Goal: Transaction & Acquisition: Purchase product/service

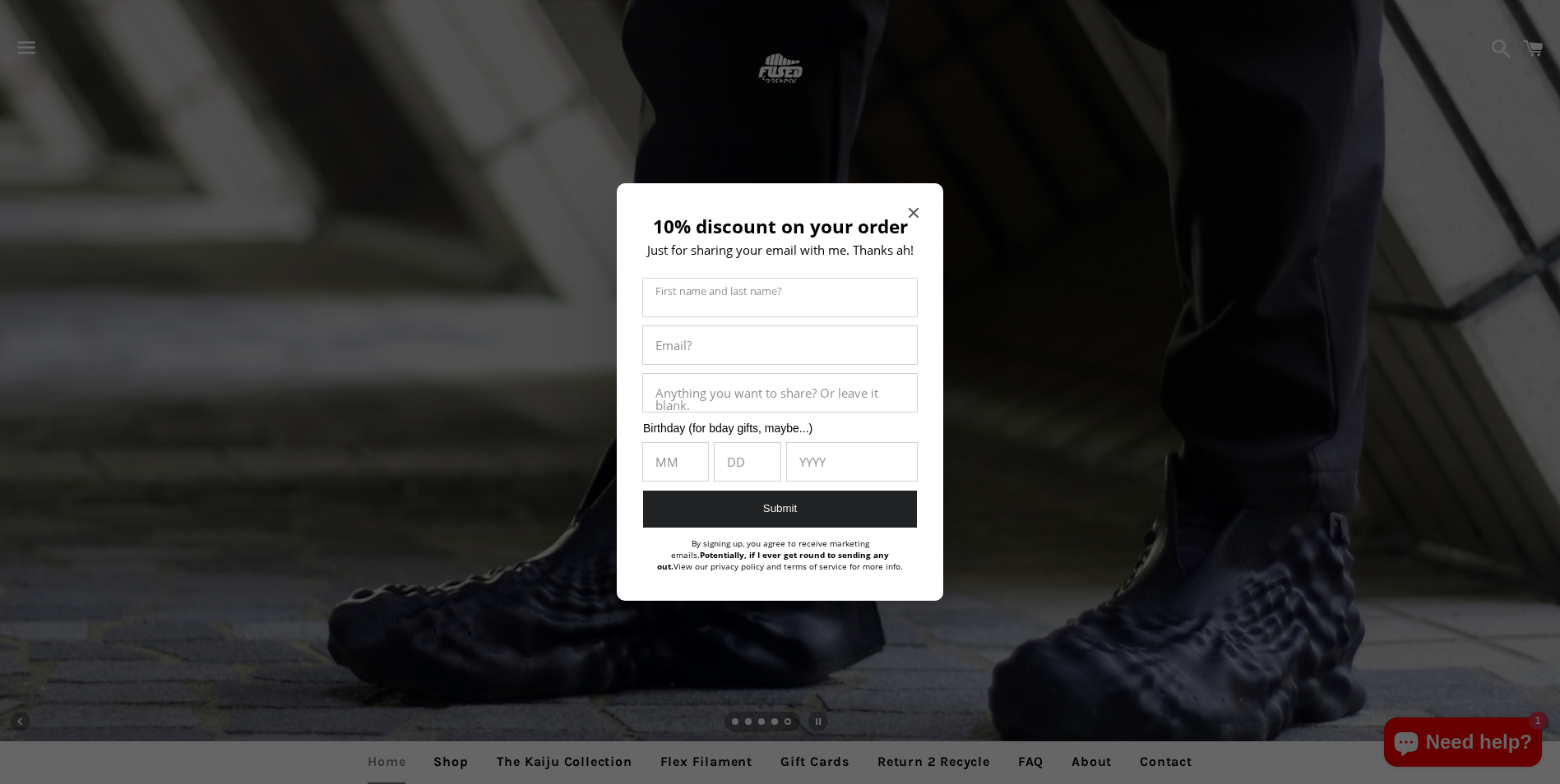
click at [913, 208] on icon "Close modal" at bounding box center [913, 213] width 10 height 10
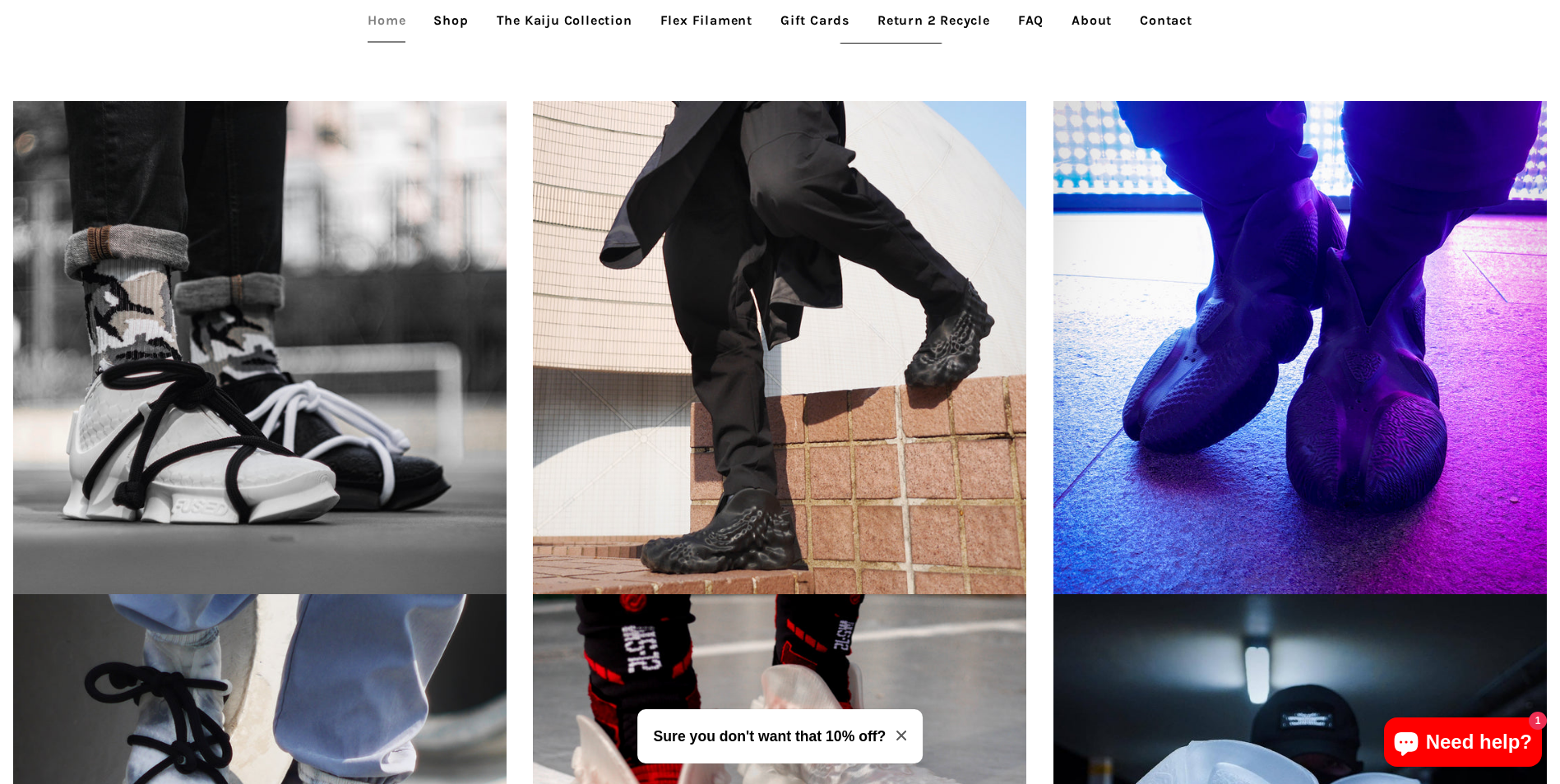
scroll to position [2220, 0]
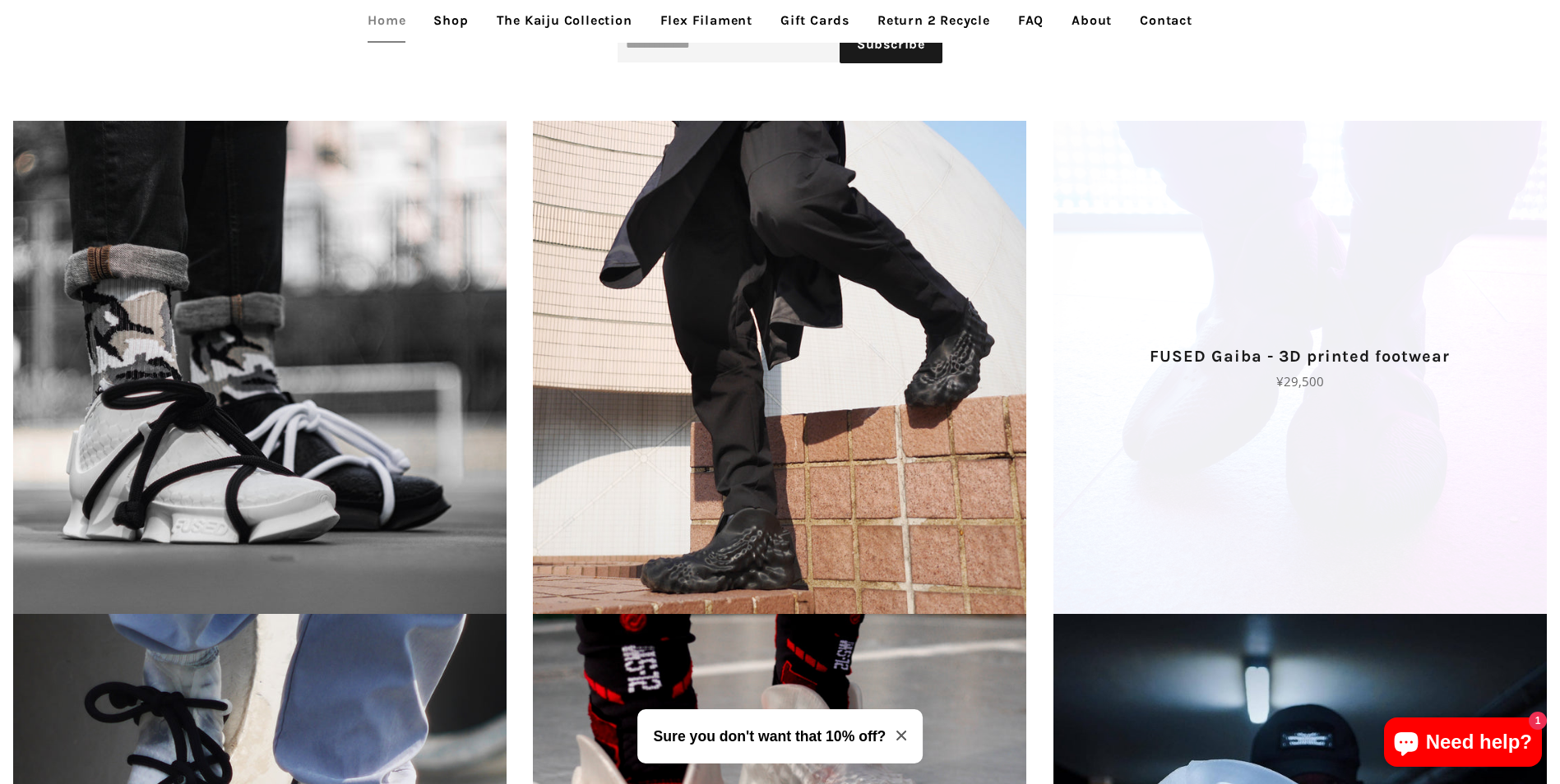
click at [1211, 283] on span "FUSED Gaiba - 3D printed footwear Regular price ¥29,500" at bounding box center [1300, 368] width 519 height 493
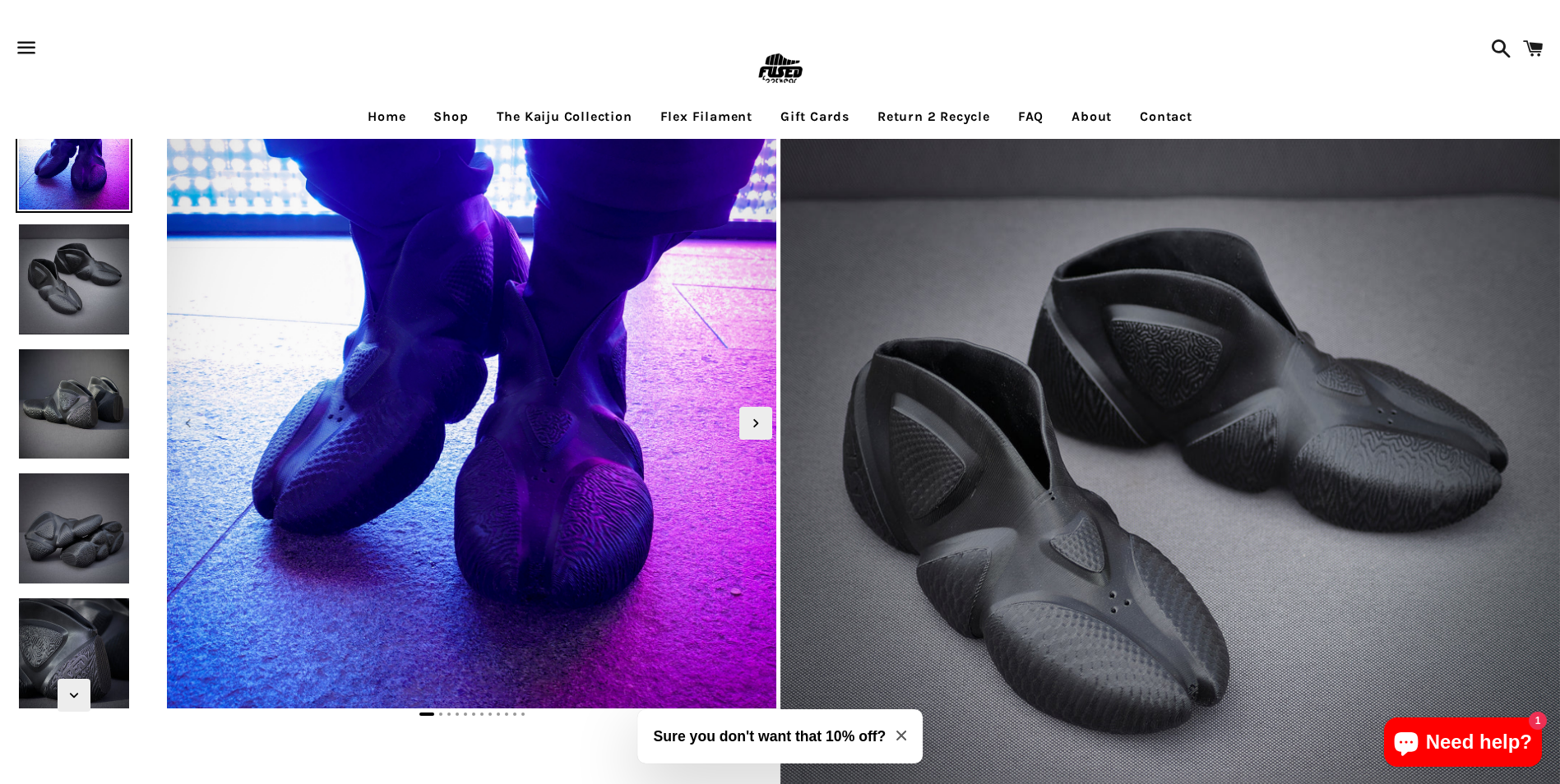
click at [72, 278] on img at bounding box center [74, 279] width 117 height 117
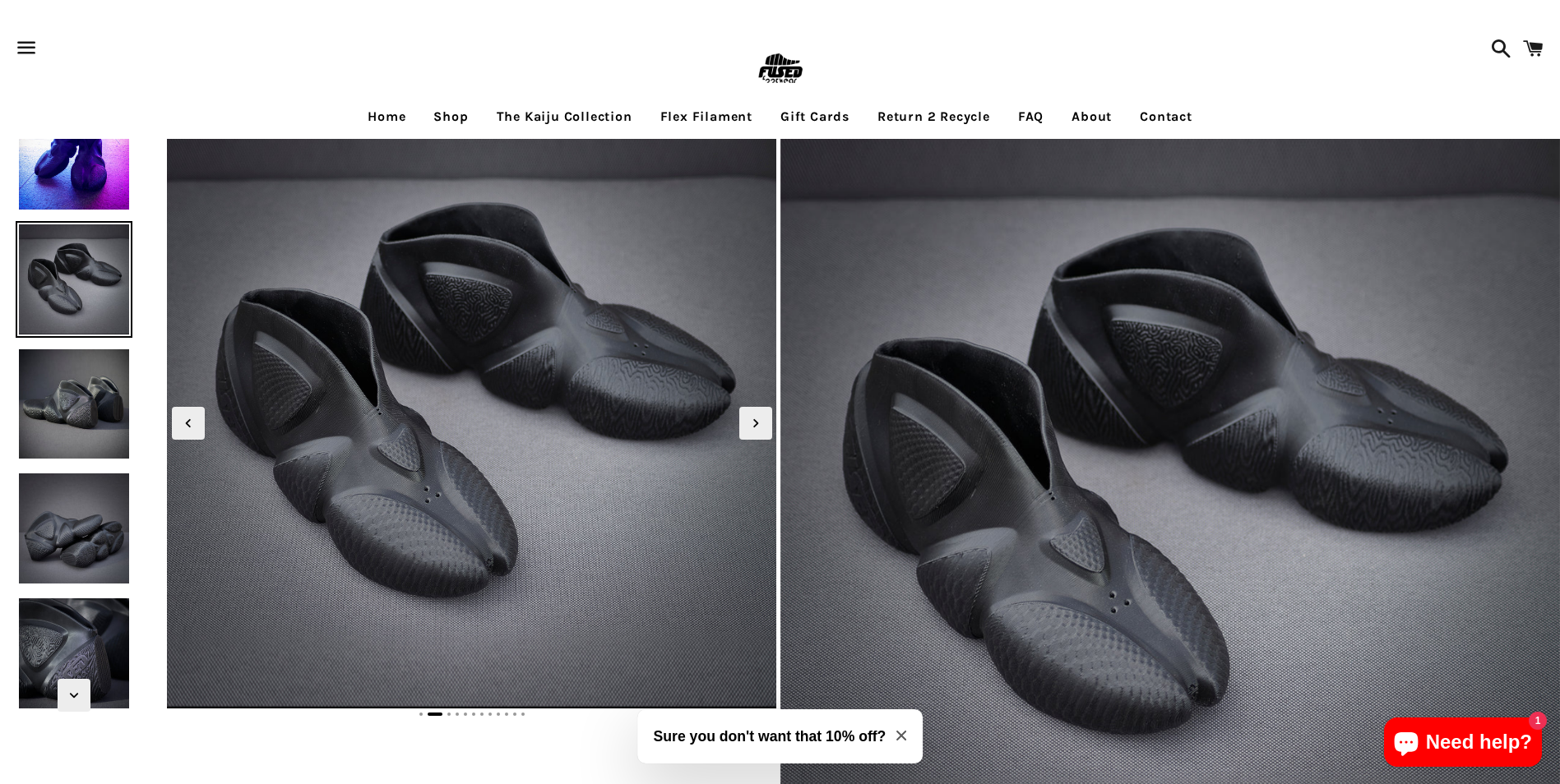
click at [63, 363] on img at bounding box center [74, 405] width 117 height 117
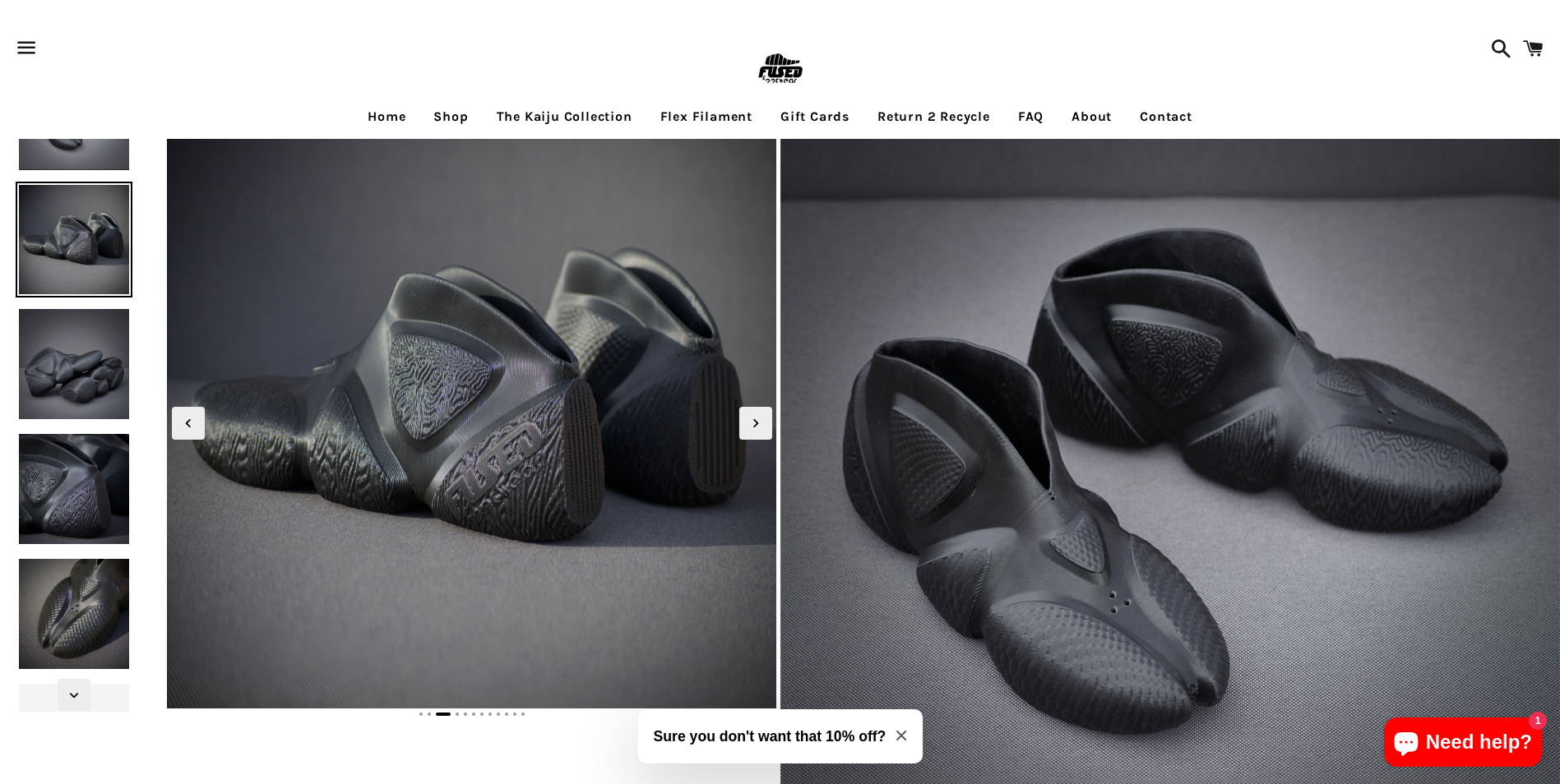
click at [72, 365] on img at bounding box center [74, 365] width 117 height 117
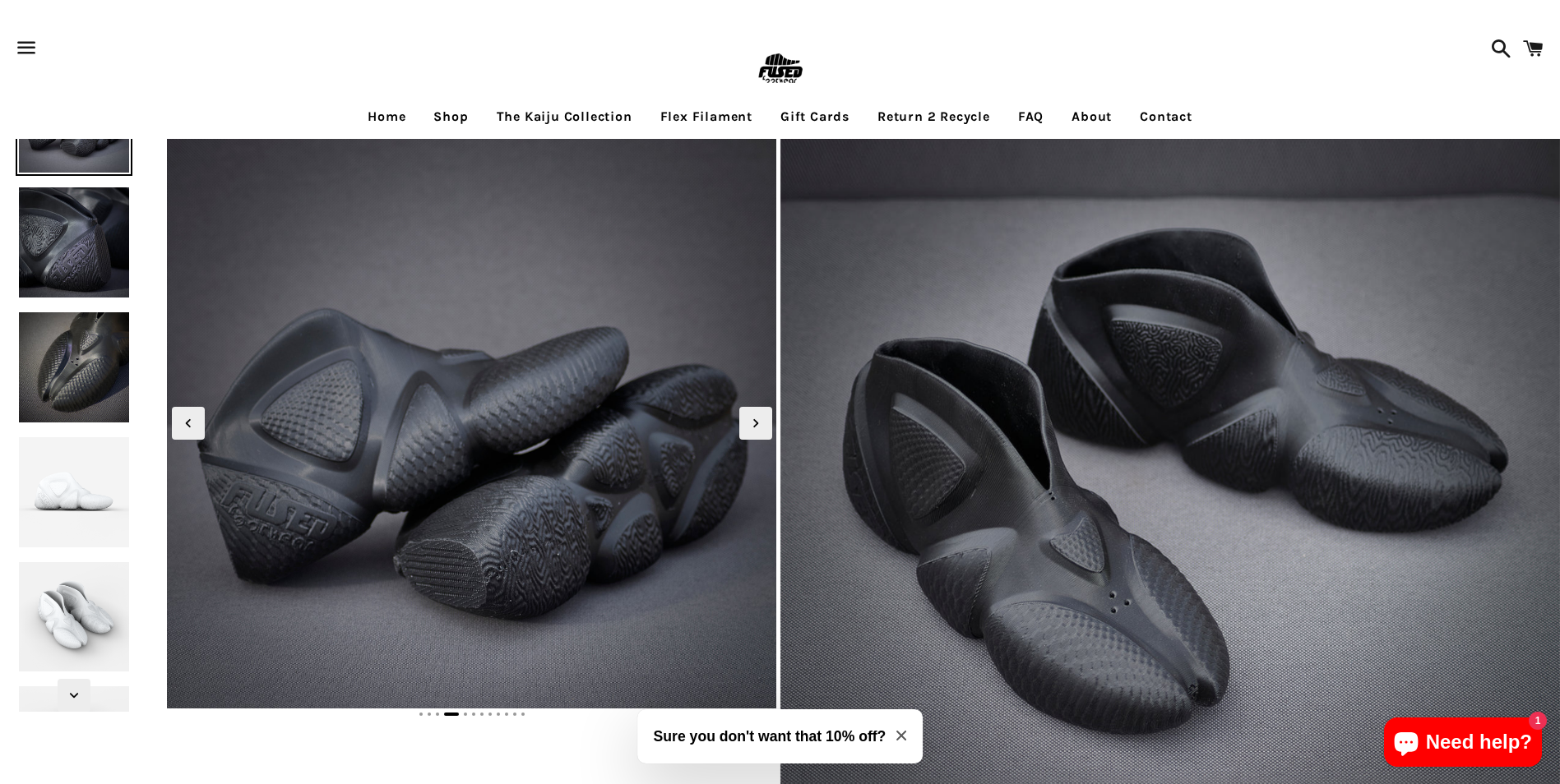
click at [72, 365] on img at bounding box center [74, 368] width 117 height 117
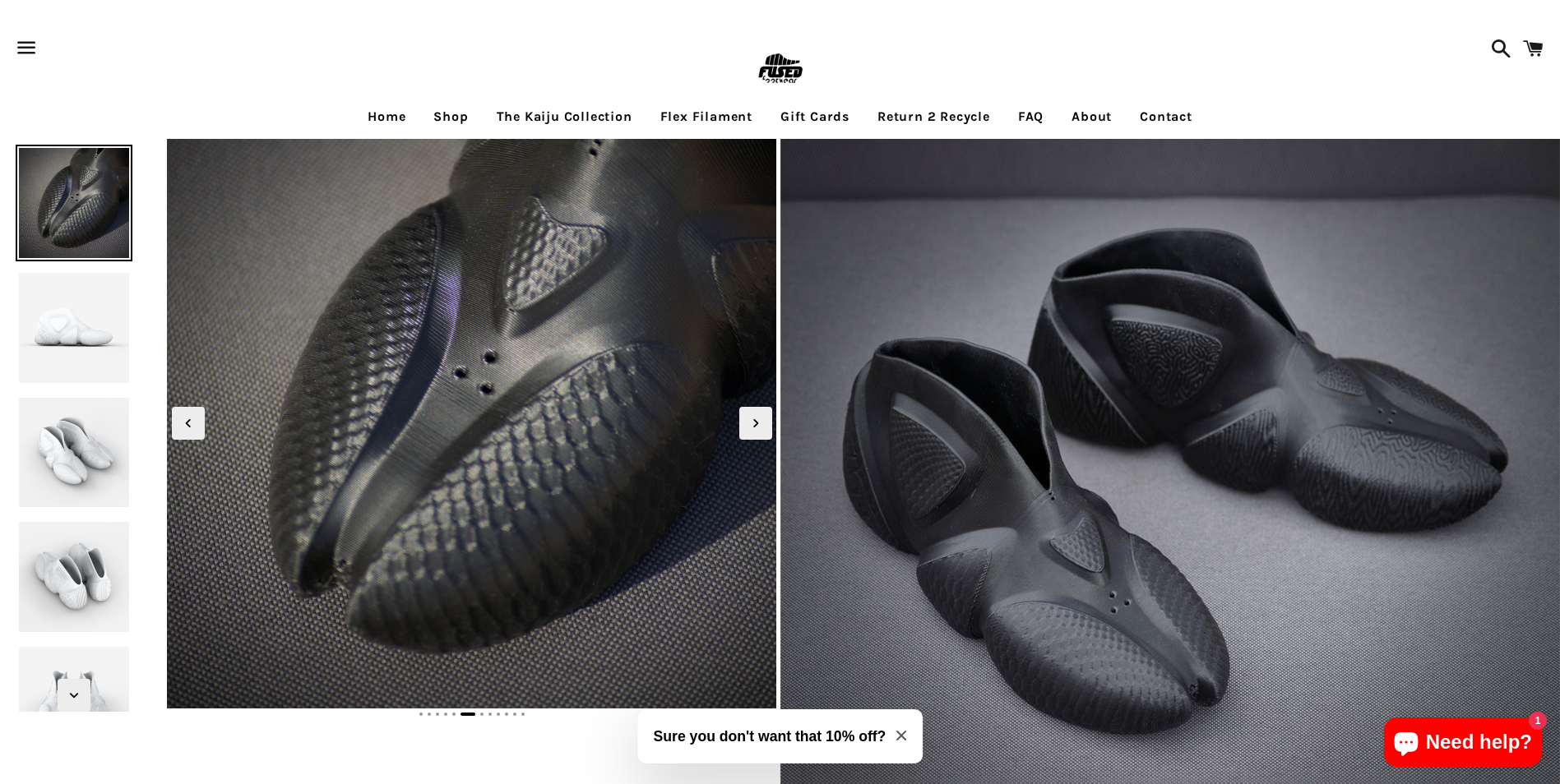
click at [72, 365] on img at bounding box center [74, 328] width 117 height 117
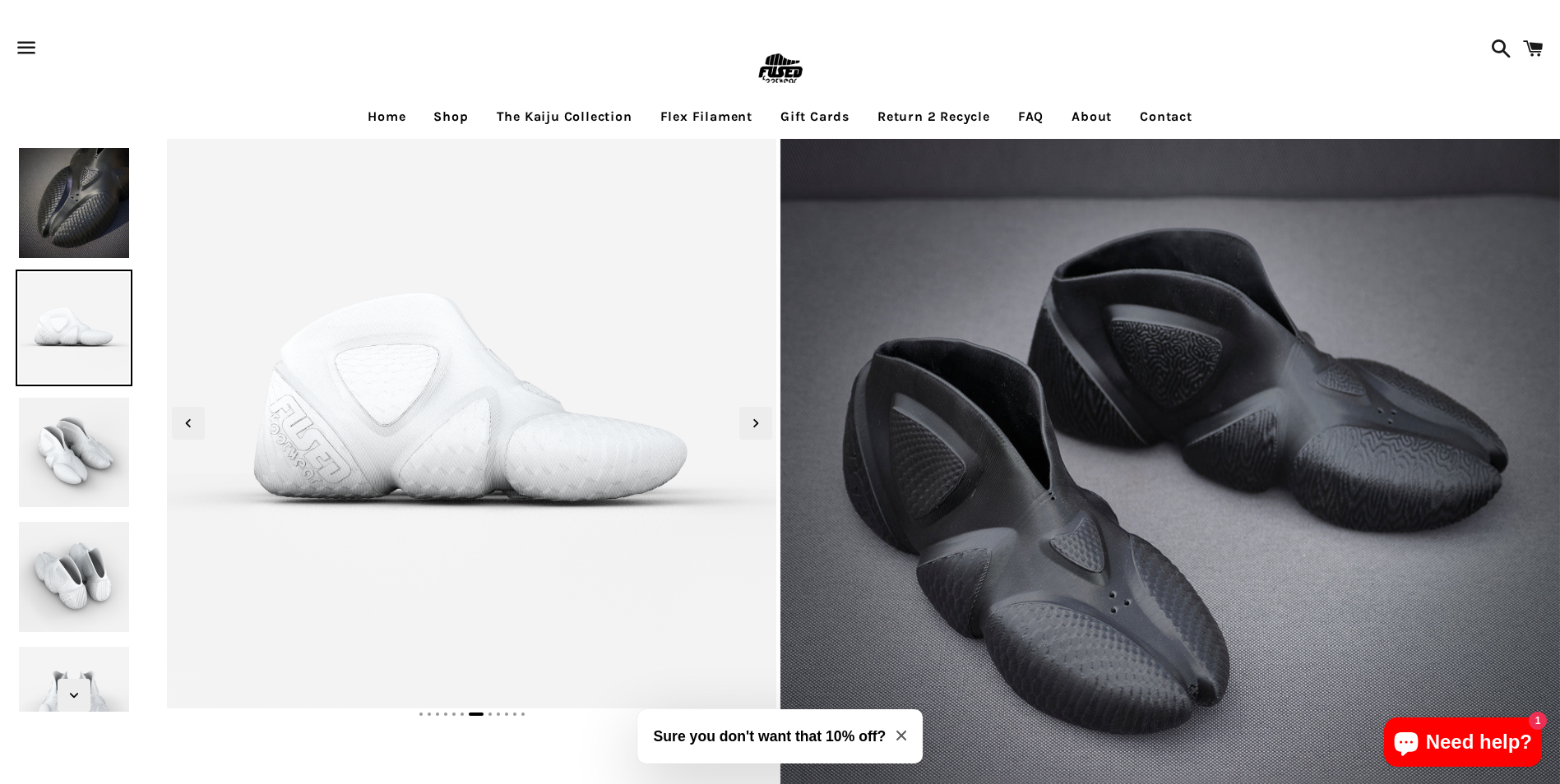
click at [73, 420] on img at bounding box center [74, 453] width 117 height 117
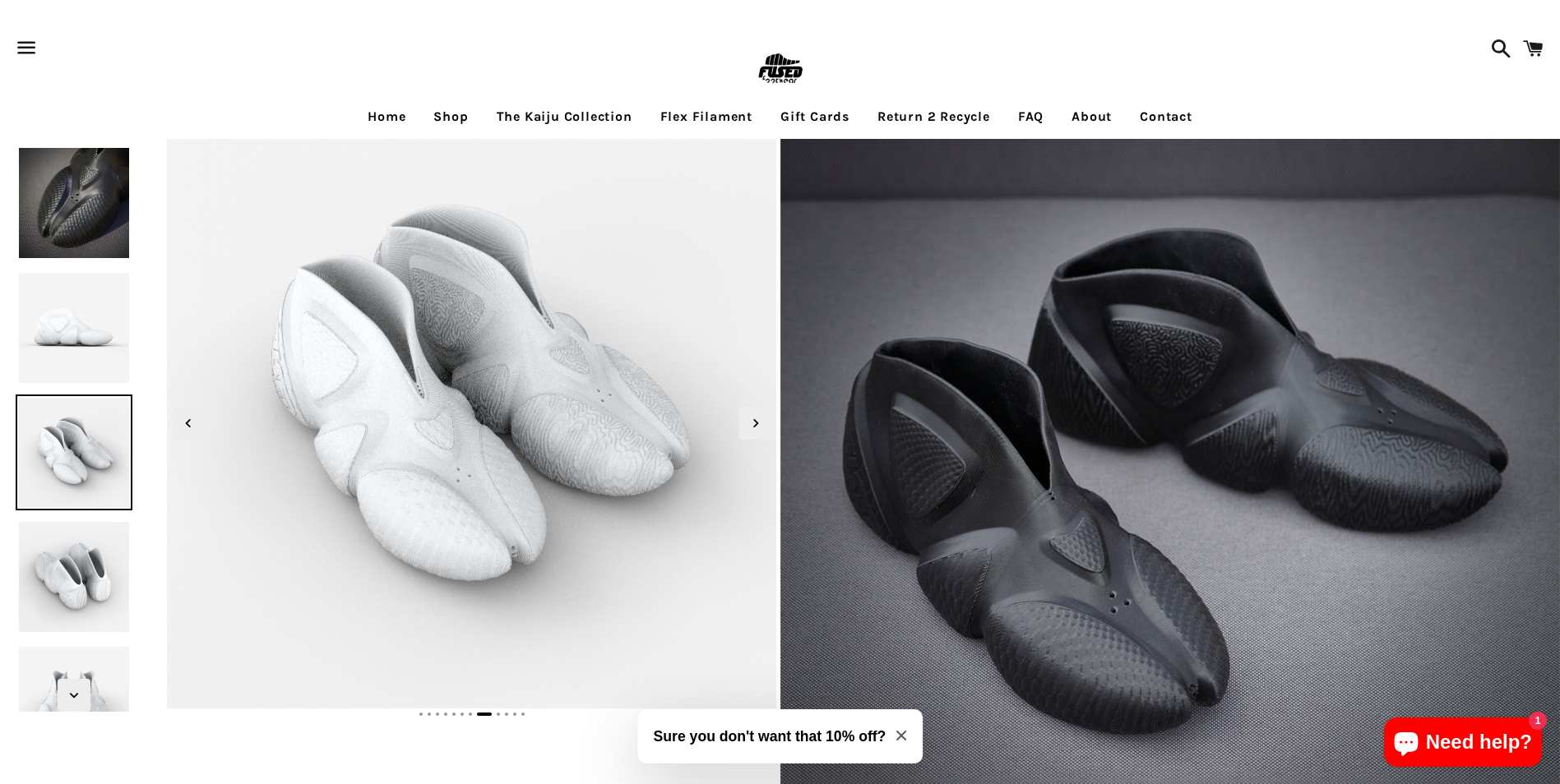
click at [77, 344] on img at bounding box center [74, 328] width 117 height 117
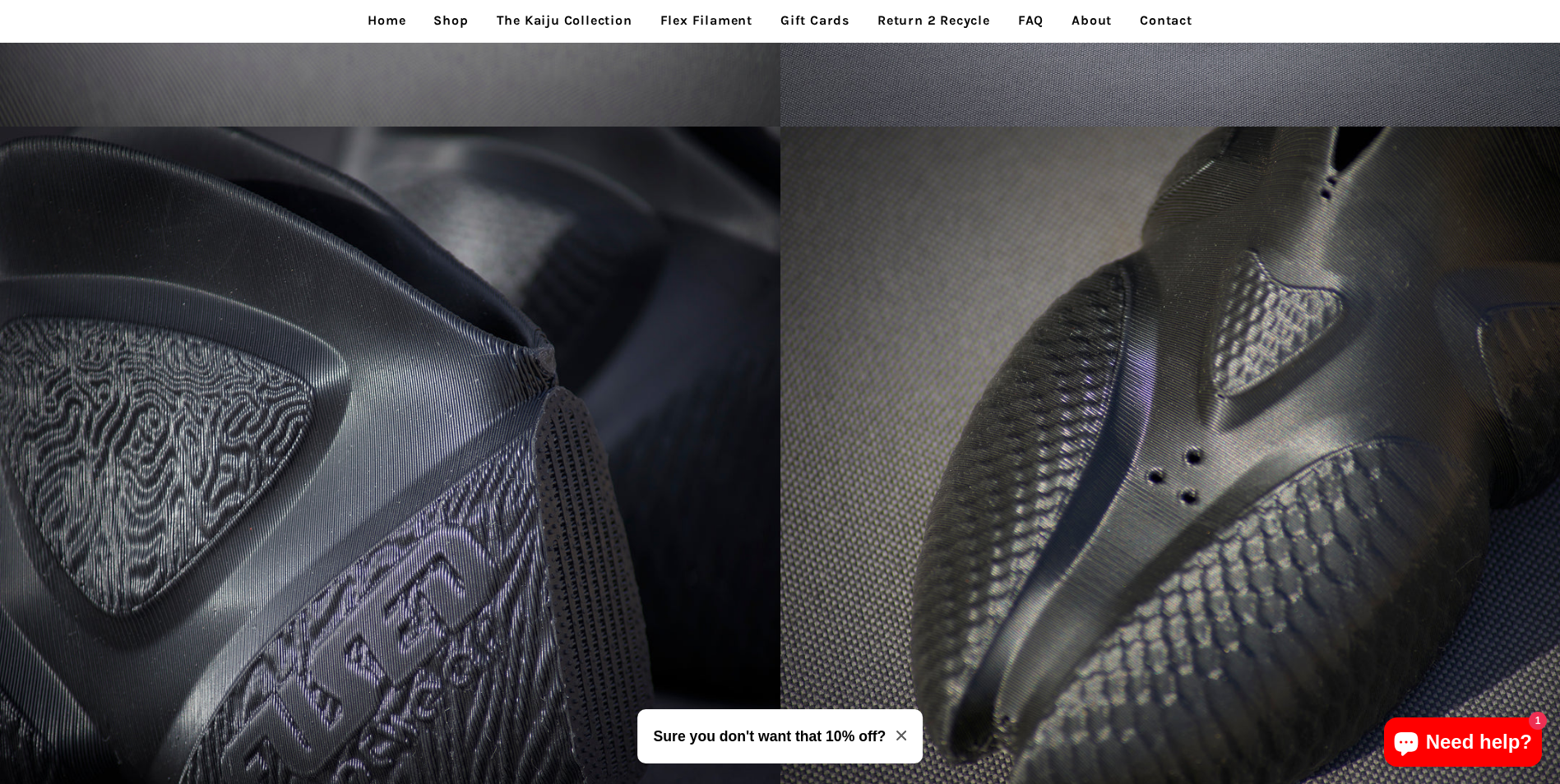
scroll to position [2959, 0]
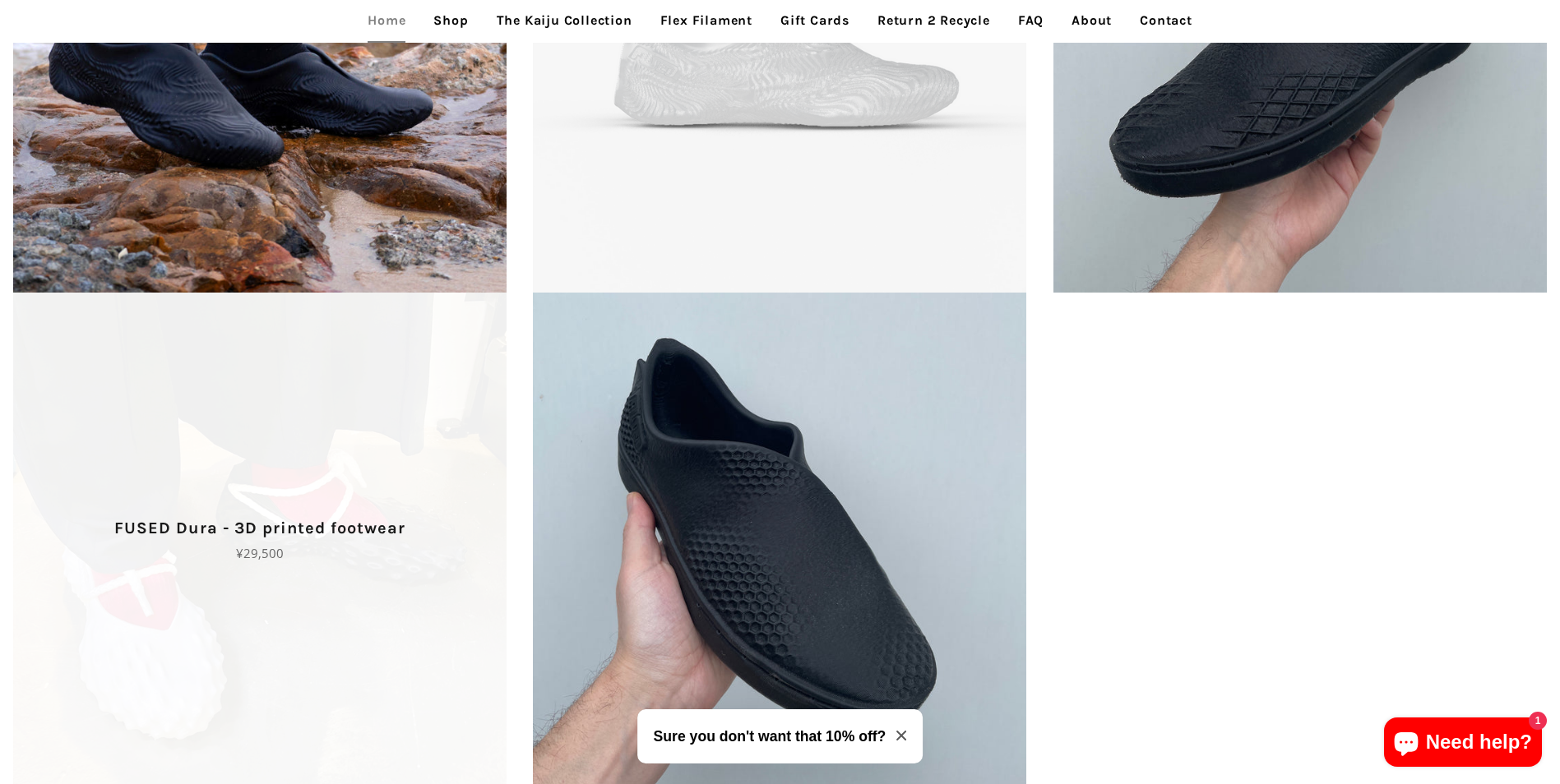
scroll to position [4185, 0]
